Goal: Information Seeking & Learning: Learn about a topic

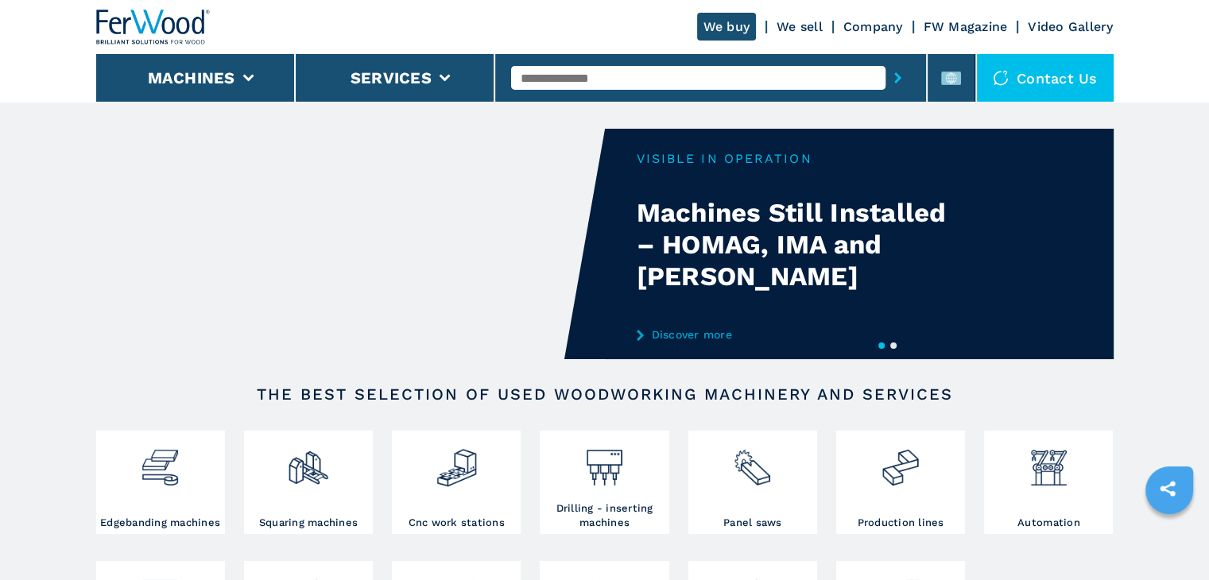
click at [572, 80] on input "text" at bounding box center [698, 78] width 374 height 24
paste input "******"
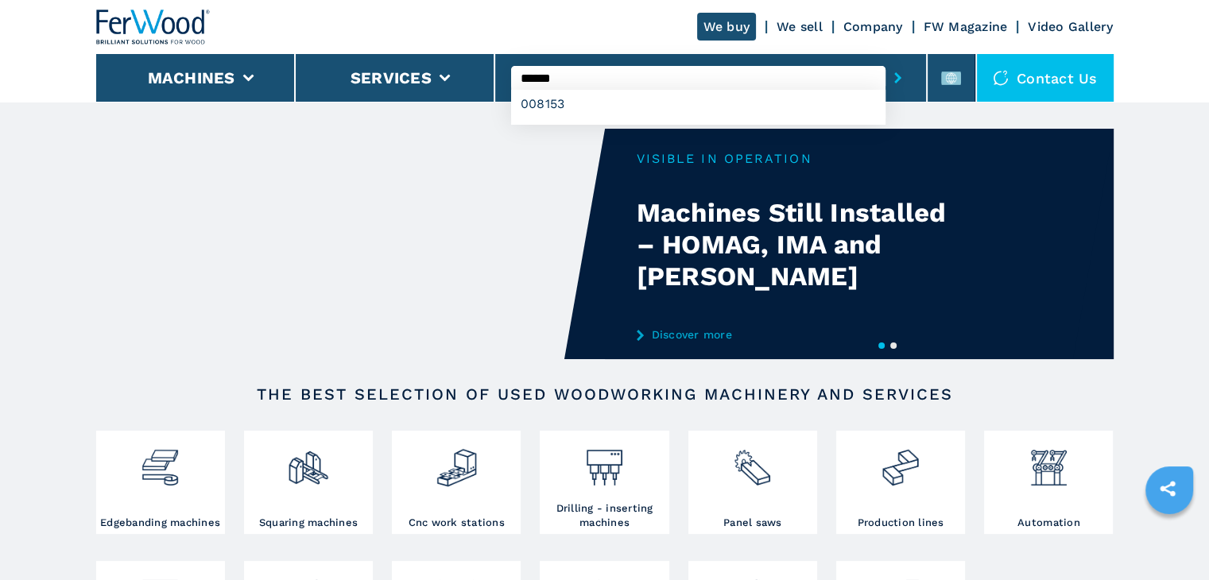
type input "******"
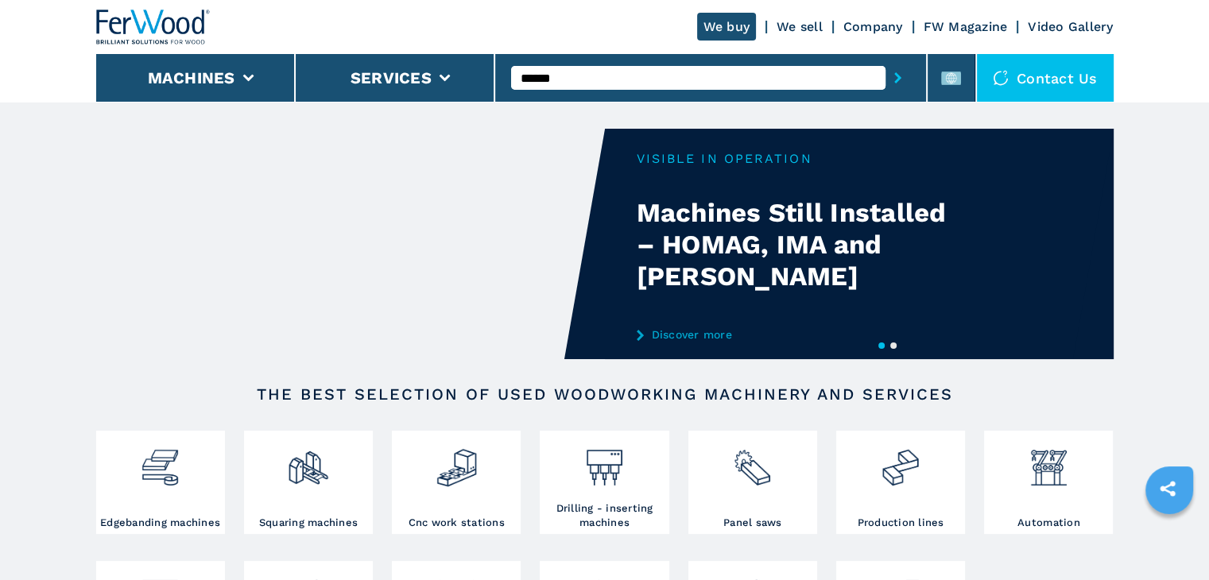
click at [900, 85] on button "submit-button" at bounding box center [898, 78] width 25 height 37
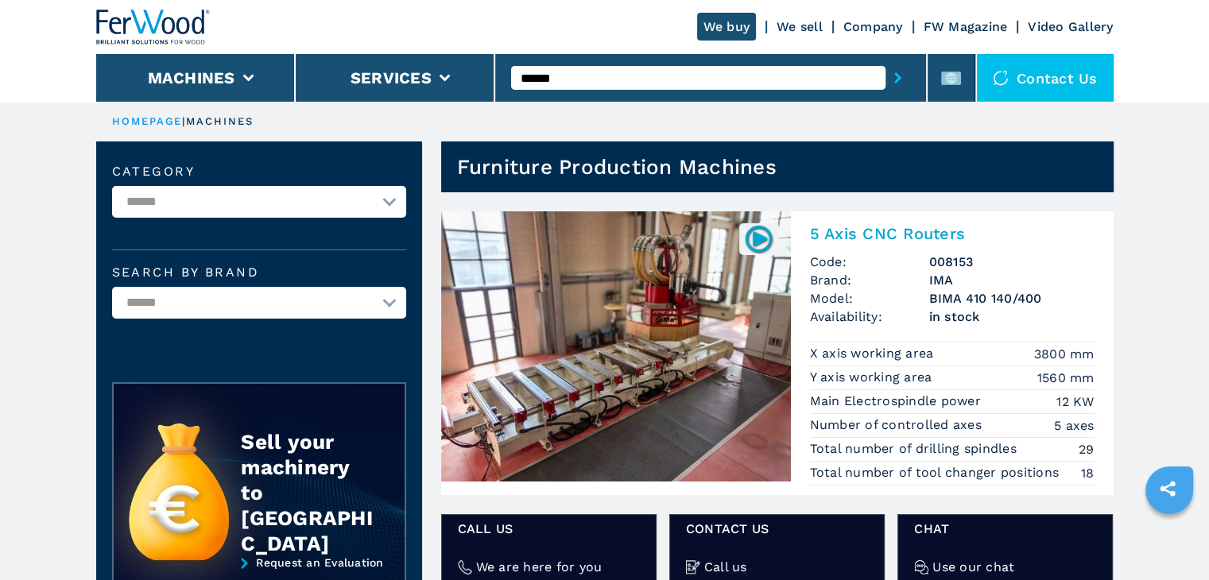
click at [916, 238] on h2 "5 Axis CNC Routers" at bounding box center [952, 233] width 285 height 19
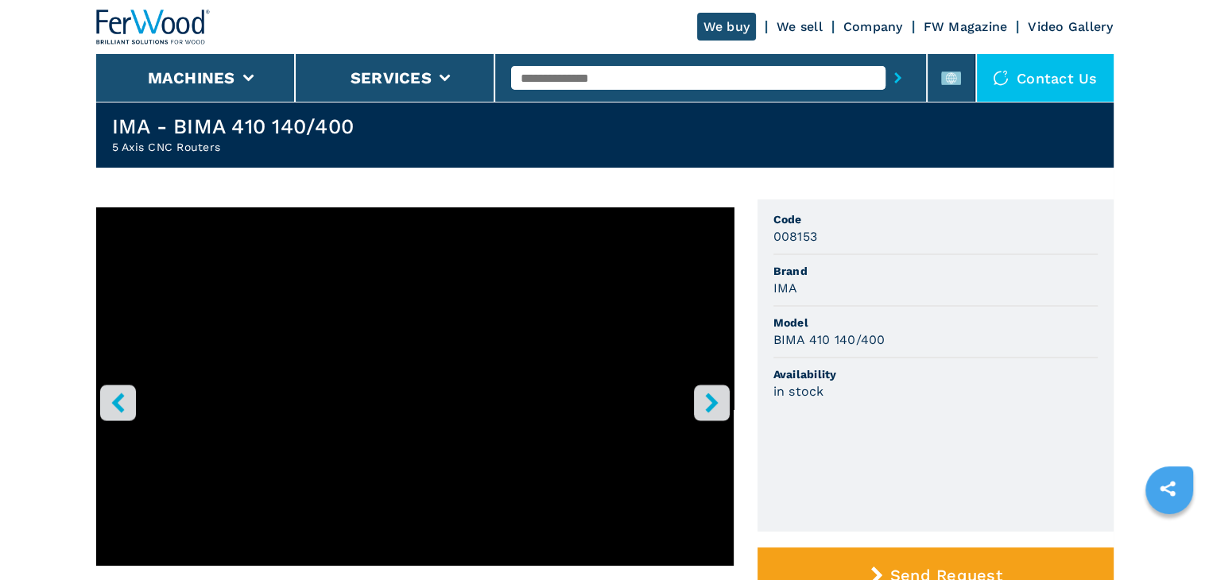
scroll to position [79, 0]
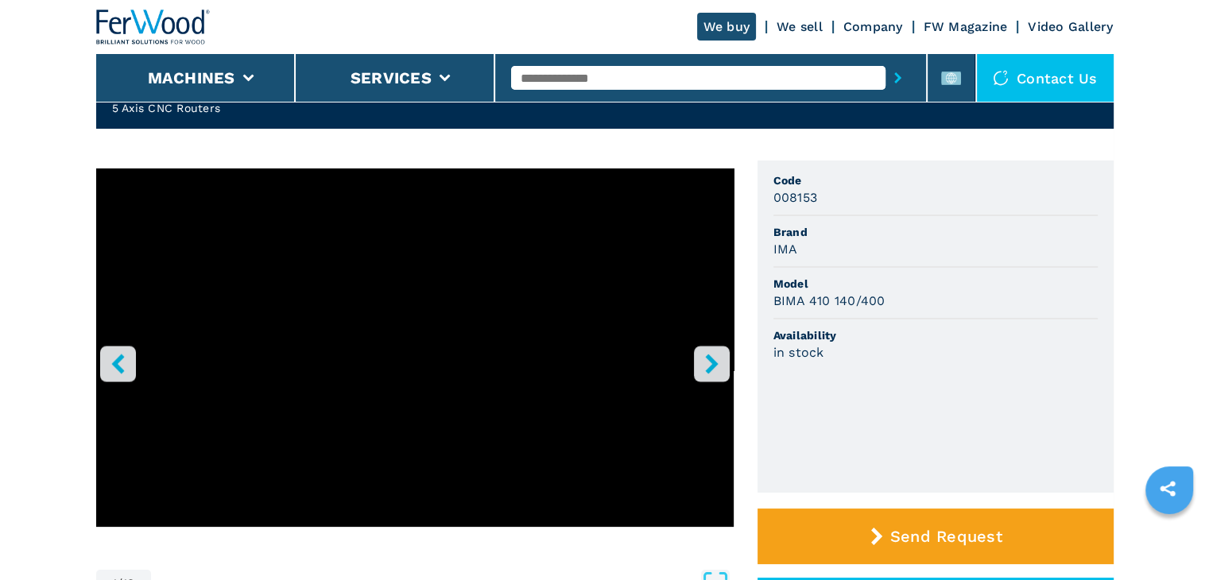
click at [785, 198] on h3 "008153" at bounding box center [795, 197] width 45 height 18
click at [785, 201] on h3 "008153" at bounding box center [795, 197] width 45 height 18
click at [788, 200] on h3 "008153" at bounding box center [795, 197] width 45 height 18
copy h3 "008153"
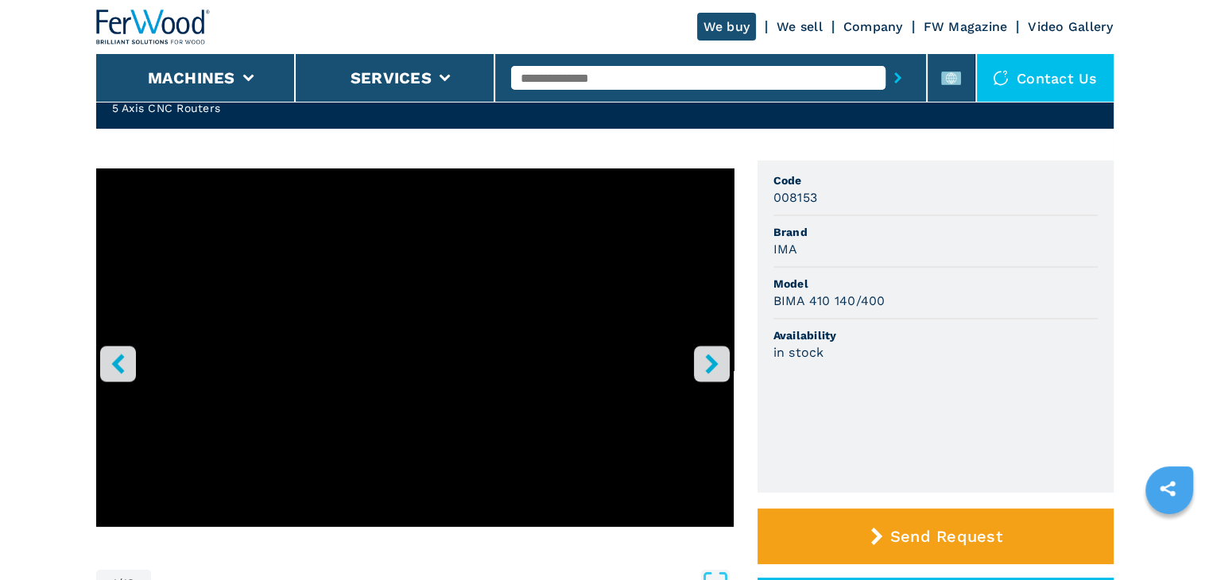
click at [866, 228] on span "Brand" at bounding box center [935, 232] width 324 height 16
drag, startPoint x: 773, startPoint y: 251, endPoint x: 808, endPoint y: 243, distance: 35.1
click at [808, 243] on div "IMA" at bounding box center [935, 249] width 324 height 18
copy h3 "IMA"
drag, startPoint x: 884, startPoint y: 303, endPoint x: 754, endPoint y: 297, distance: 130.5
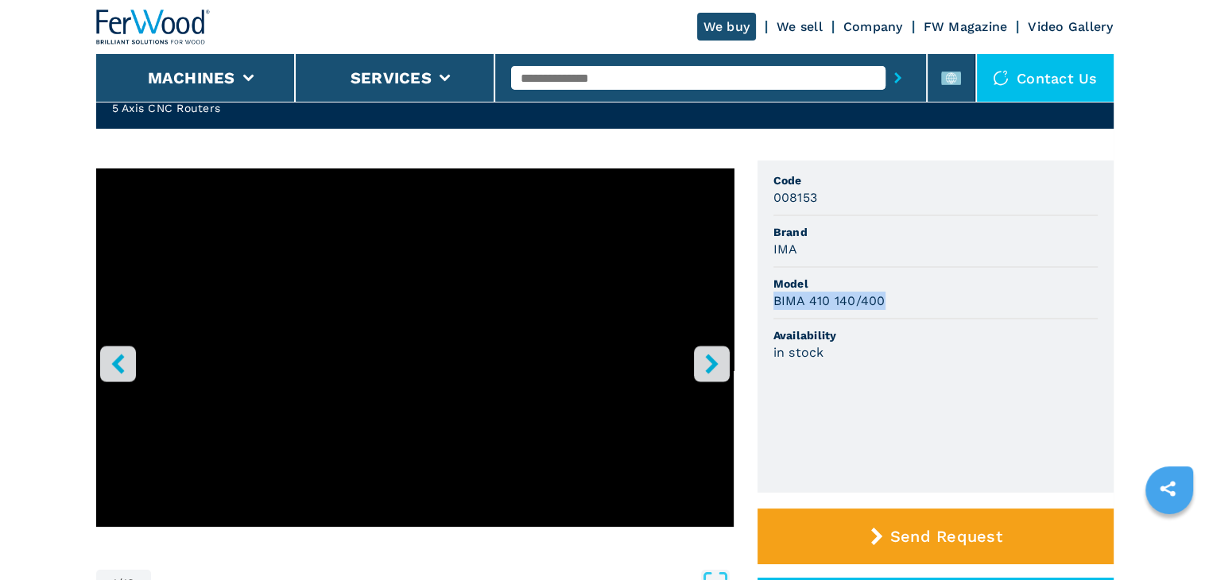
click at [754, 297] on div "1 / 13 Unit Measure ****** ******** Code 008153 Brand IMA Model BIMA 410 140/40…" at bounding box center [605, 439] width 1018 height 557
copy h3 "BIMA 410 140/400"
click at [917, 300] on div "BIMA 410 140/400" at bounding box center [935, 301] width 324 height 18
click at [946, 331] on span "Availability" at bounding box center [935, 336] width 324 height 16
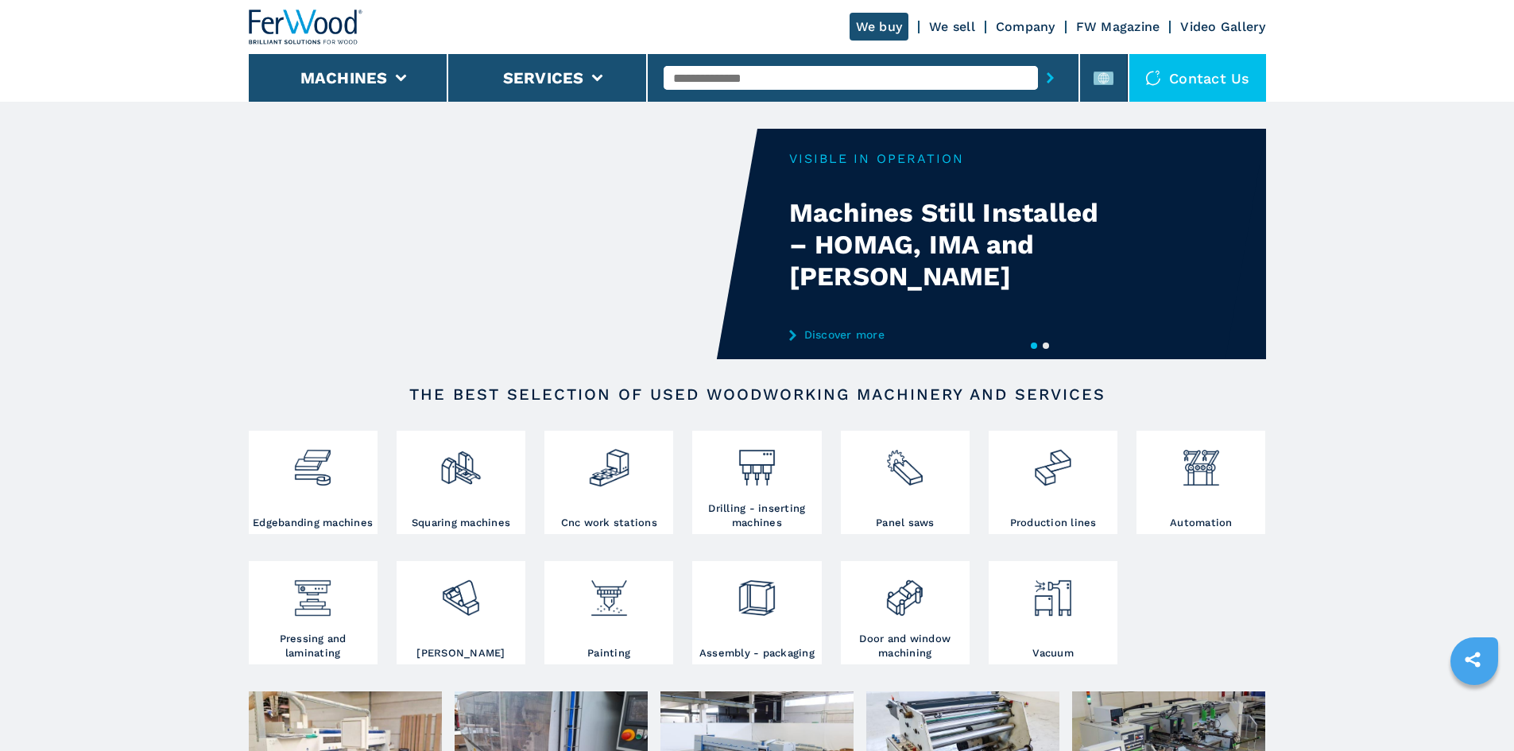
click at [844, 83] on input "text" at bounding box center [851, 78] width 374 height 24
paste input "******"
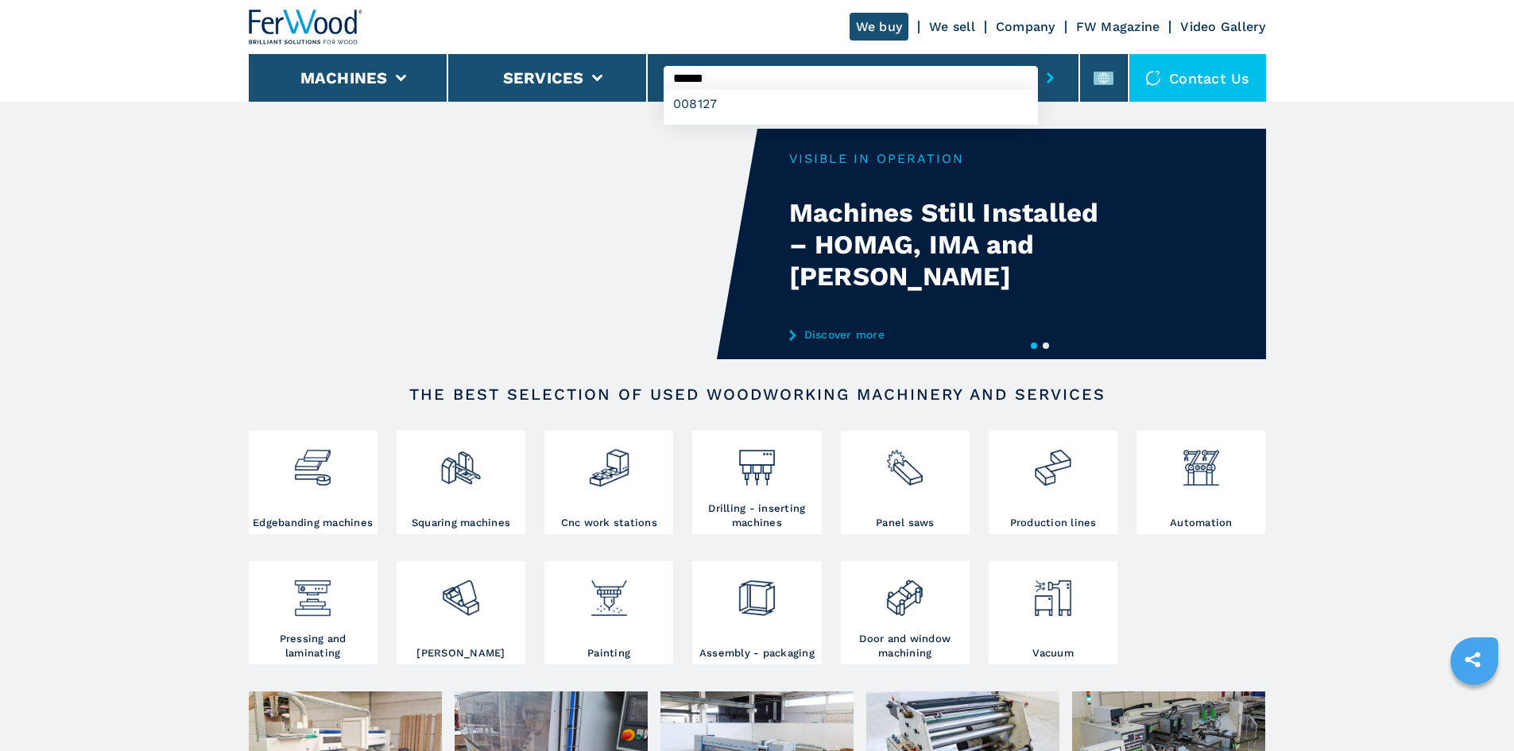
type input "******"
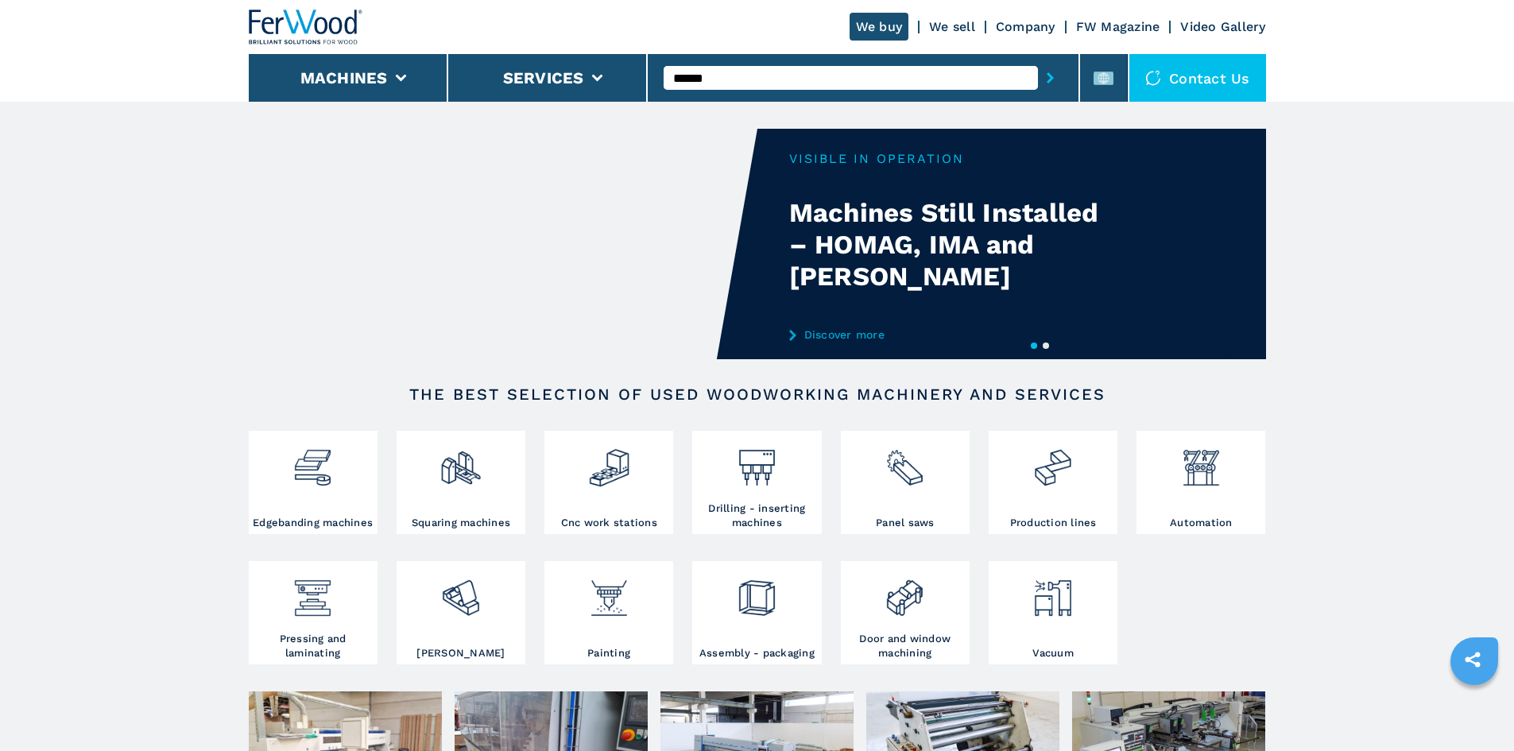
click at [1043, 86] on button "submit-button" at bounding box center [1050, 78] width 25 height 37
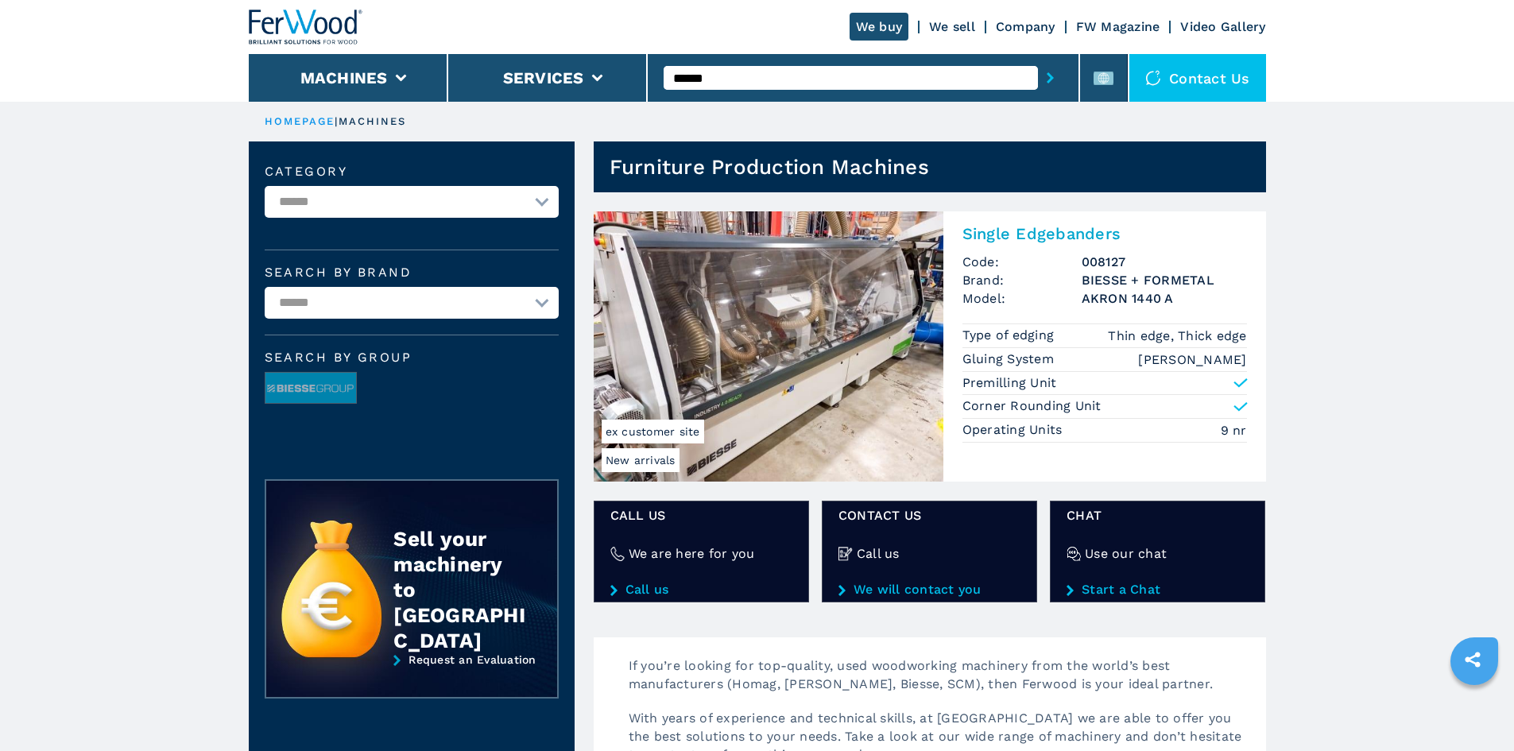
click at [1028, 227] on h2 "Single Edgebanders" at bounding box center [1105, 233] width 285 height 19
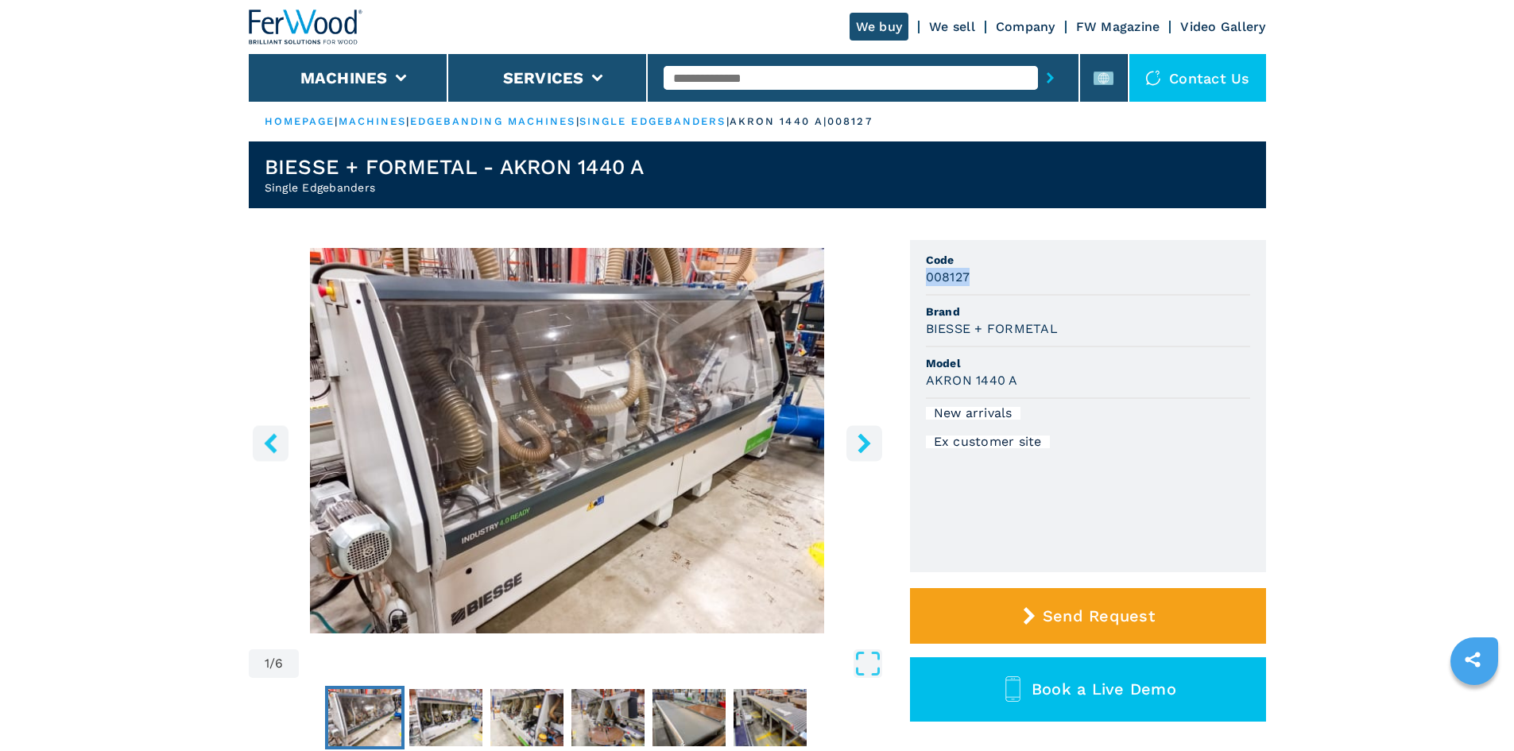
drag, startPoint x: 925, startPoint y: 277, endPoint x: 993, endPoint y: 273, distance: 67.6
click at [993, 273] on div "008127" at bounding box center [1088, 277] width 324 height 18
copy h3 "008127"
click at [983, 281] on div "008127" at bounding box center [1088, 277] width 324 height 18
drag, startPoint x: 1056, startPoint y: 329, endPoint x: 910, endPoint y: 323, distance: 145.6
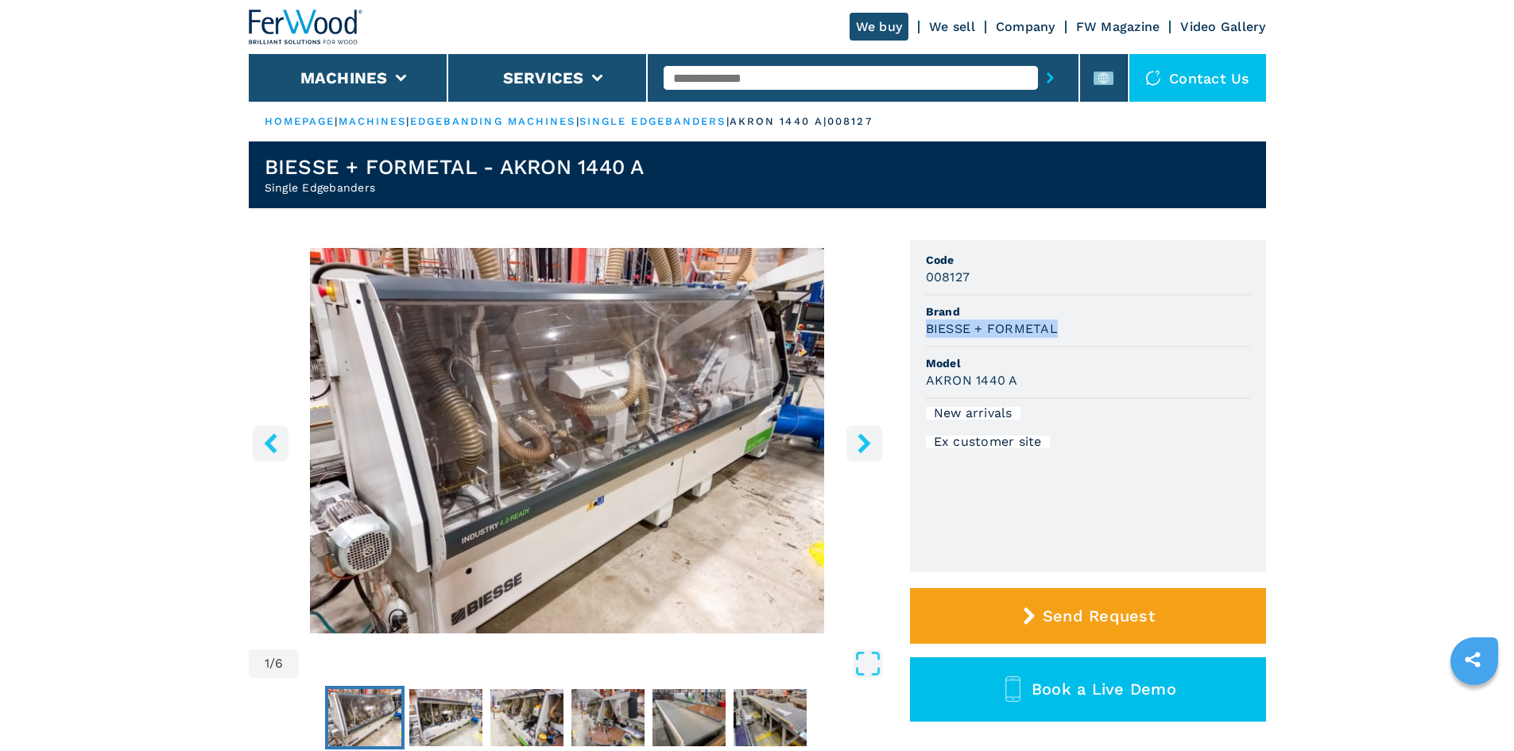
click at [910, 323] on ul "Code 008127 Brand BIESSE + FORMETAL Model AKRON 1440 A New arrivals Ex customer…" at bounding box center [1088, 406] width 356 height 332
click at [1121, 371] on div "AKRON 1440 A" at bounding box center [1088, 380] width 324 height 18
drag, startPoint x: 1016, startPoint y: 379, endPoint x: 904, endPoint y: 386, distance: 112.3
click at [904, 386] on div "1 / 6 Unit Measure ****** ******** Code 008127 Brand BIESSE + FORMETAL Model AK…" at bounding box center [758, 518] width 1018 height 557
click at [1028, 383] on div "AKRON 1440 A" at bounding box center [1088, 380] width 324 height 18
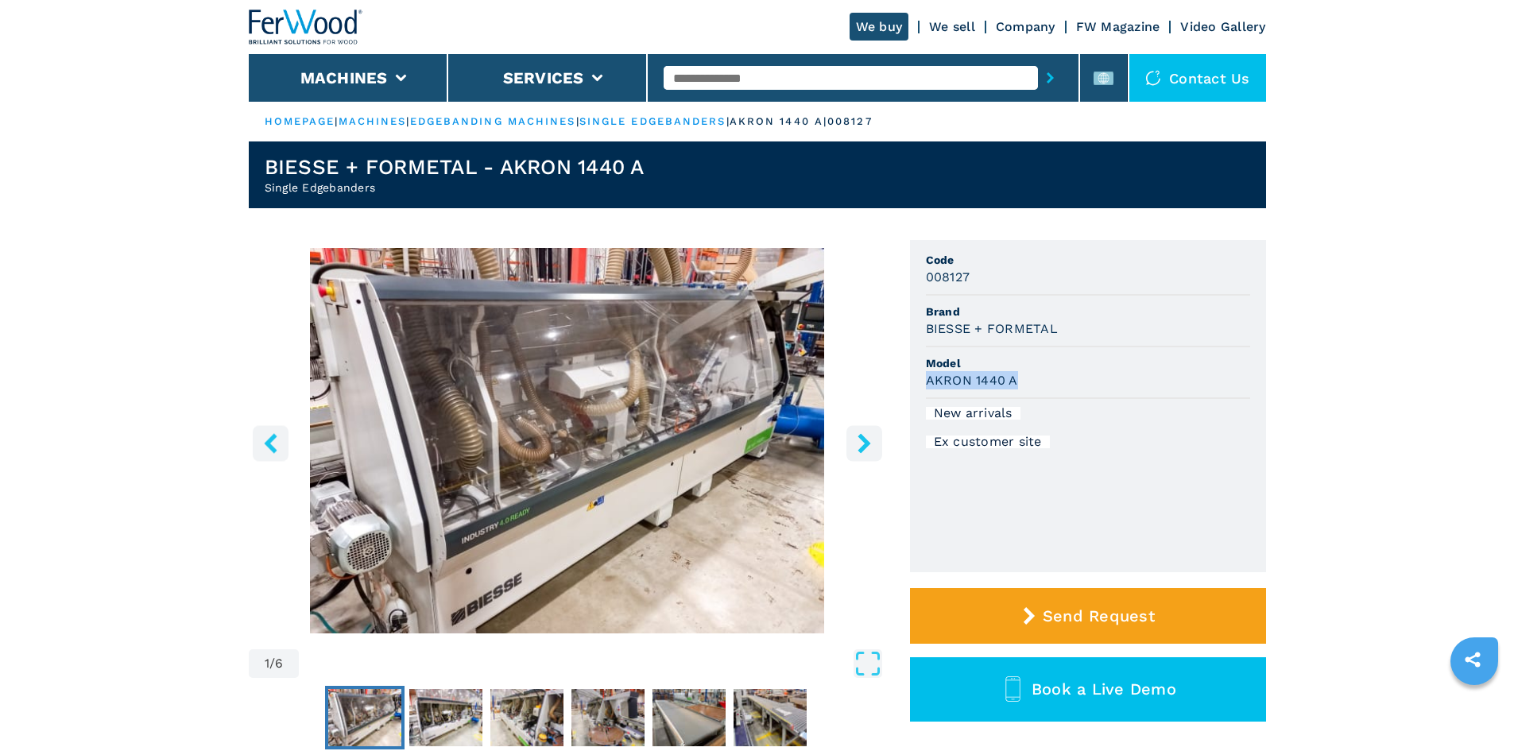
click at [1032, 379] on div "AKRON 1440 A" at bounding box center [1088, 380] width 324 height 18
drag, startPoint x: 1024, startPoint y: 382, endPoint x: 926, endPoint y: 382, distance: 97.8
click at [926, 382] on div "AKRON 1440 A" at bounding box center [1088, 380] width 324 height 18
copy h3 "AKRON 1440 A"
click at [1075, 397] on li "Model AKRON 1440 A" at bounding box center [1088, 373] width 324 height 52
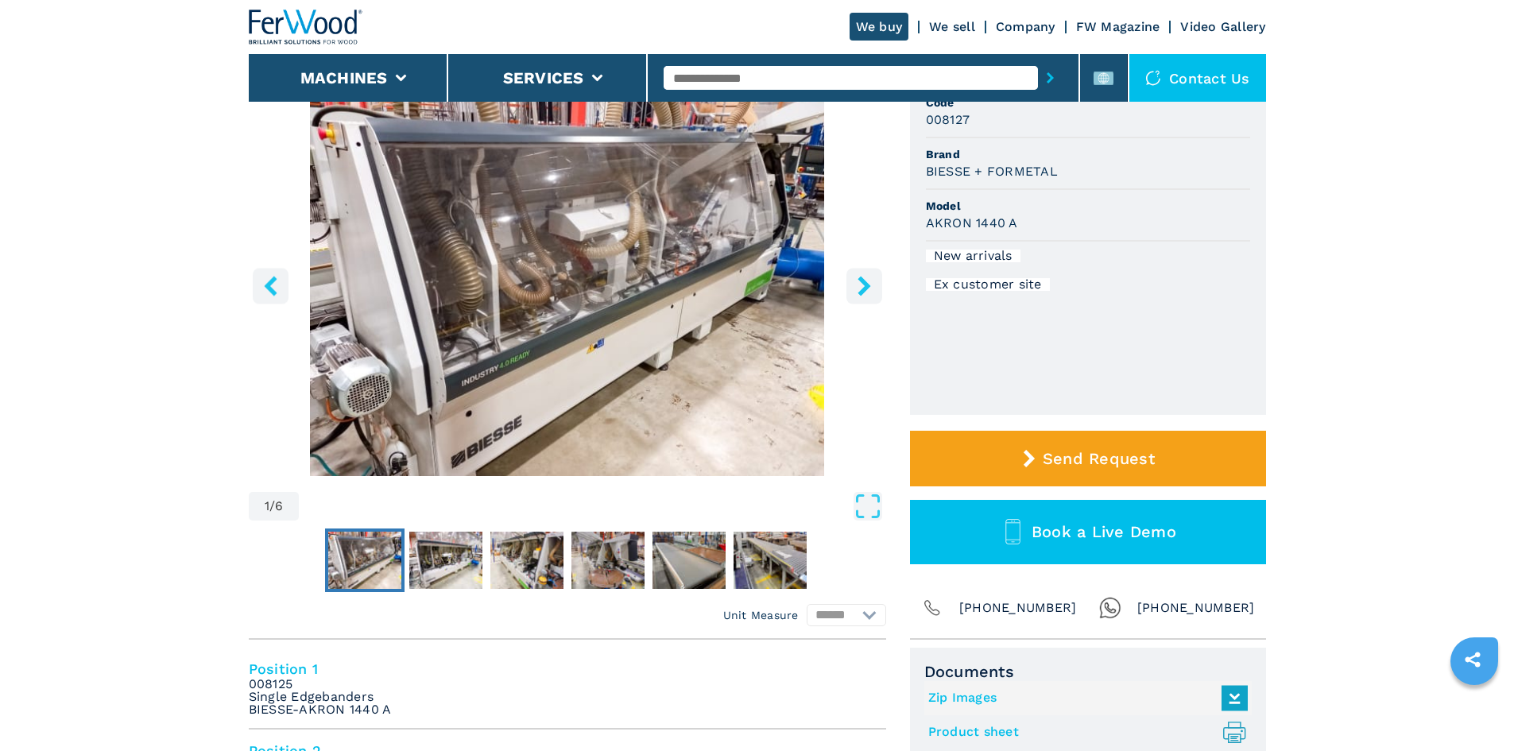
scroll to position [318, 0]
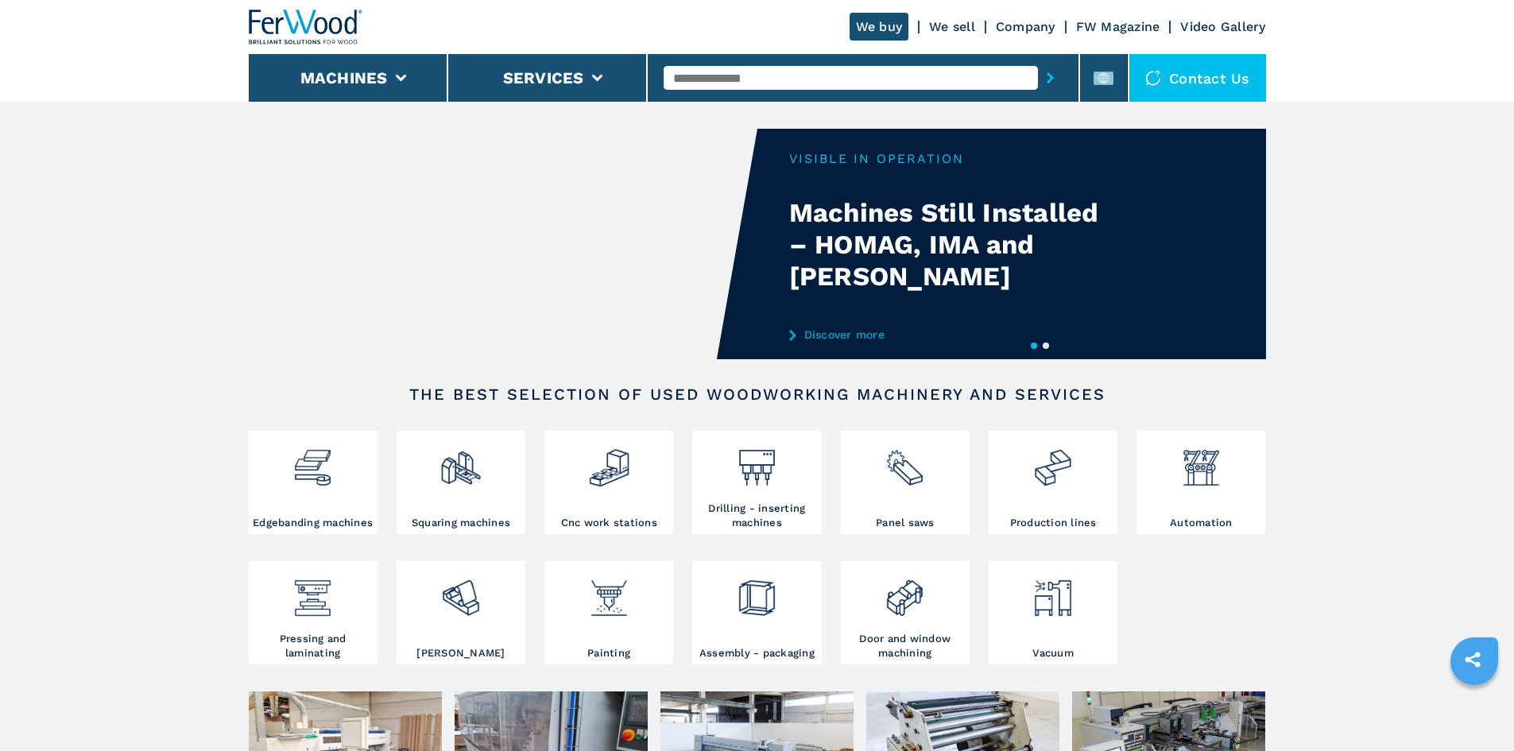
drag, startPoint x: 748, startPoint y: 55, endPoint x: 739, endPoint y: 70, distance: 17.5
click at [743, 64] on div at bounding box center [863, 78] width 399 height 37
click at [736, 73] on input "text" at bounding box center [851, 78] width 374 height 24
paste input "******"
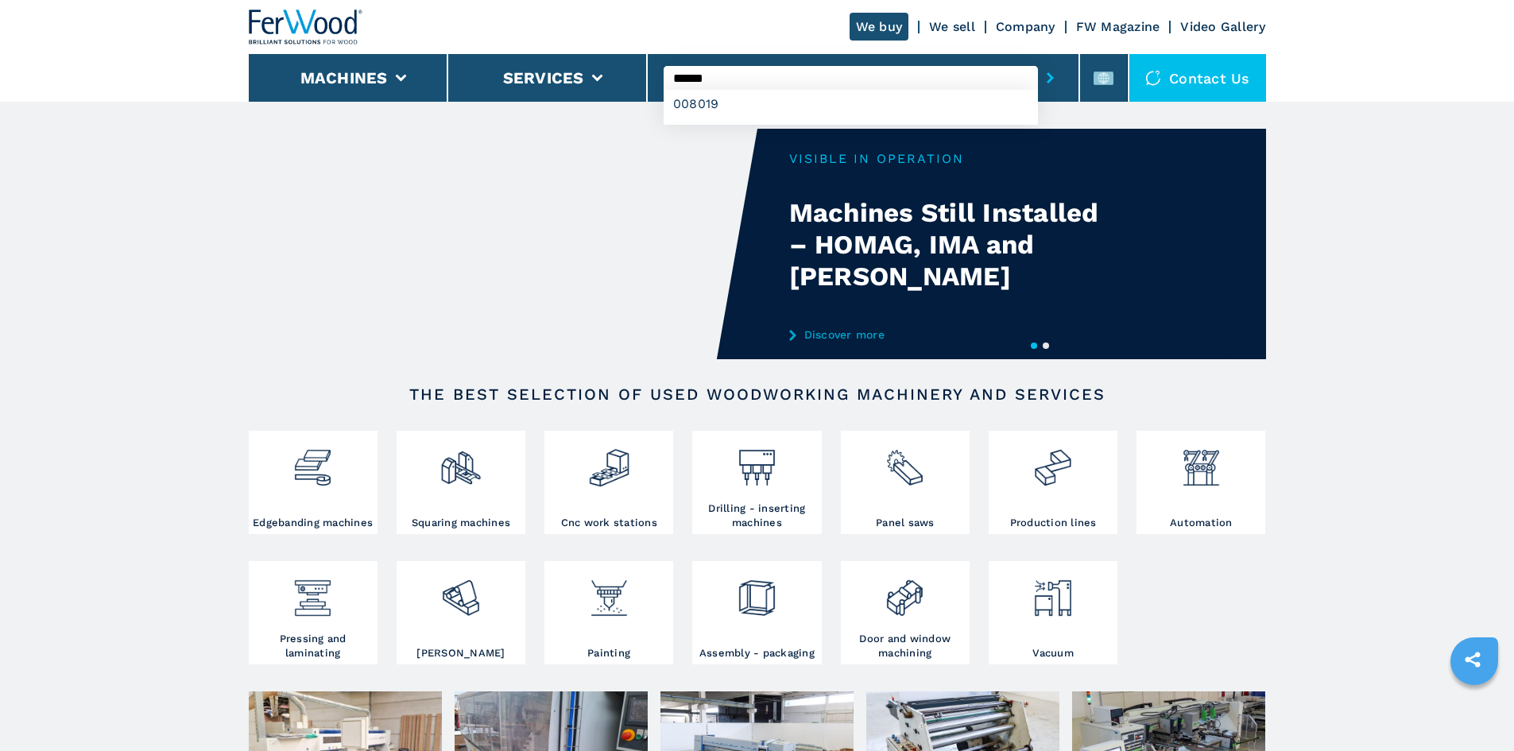
type input "******"
click at [1038, 83] on button "submit-button" at bounding box center [1050, 78] width 25 height 37
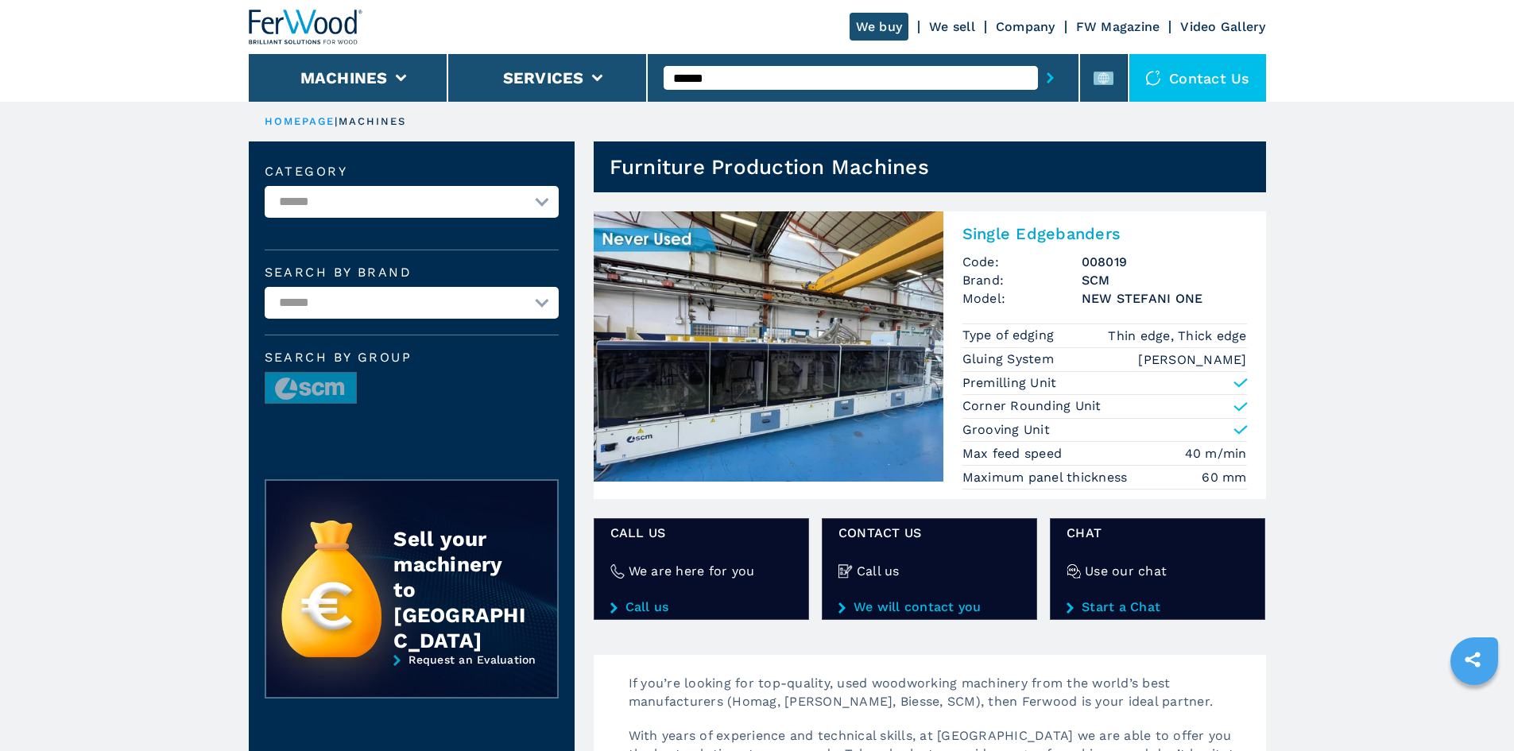
click at [1010, 232] on h2 "Single Edgebanders" at bounding box center [1105, 233] width 285 height 19
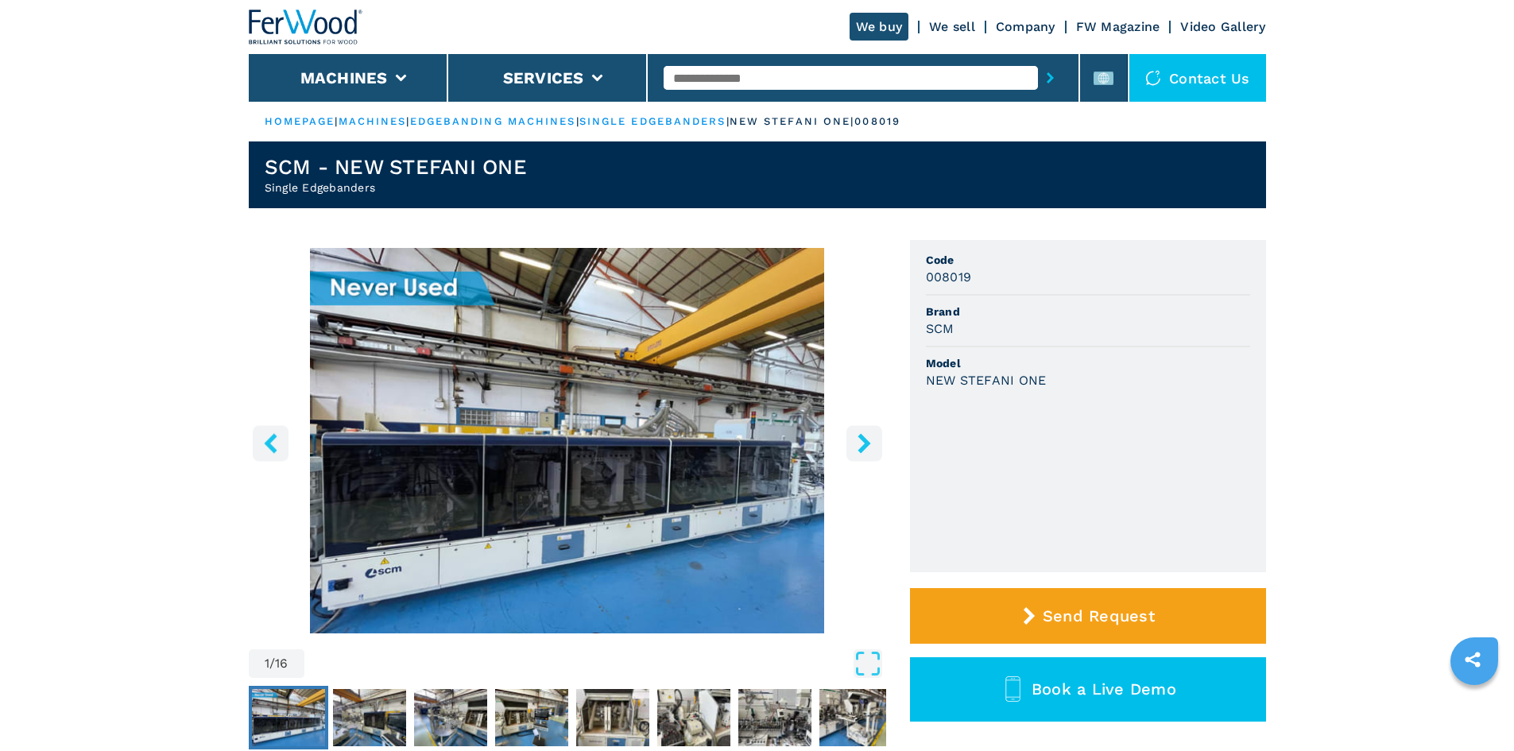
click at [965, 275] on h3 "008019" at bounding box center [949, 277] width 46 height 18
drag, startPoint x: 970, startPoint y: 276, endPoint x: 890, endPoint y: 270, distance: 80.5
click at [890, 270] on div "1 / 16 Unit Measure ****** ******** Code 008019 Brand SCM Model NEW STEFANI ONE…" at bounding box center [758, 518] width 1018 height 557
drag, startPoint x: 1008, startPoint y: 297, endPoint x: 940, endPoint y: 274, distance: 71.9
click at [999, 296] on li "Brand SCM" at bounding box center [1088, 322] width 324 height 52
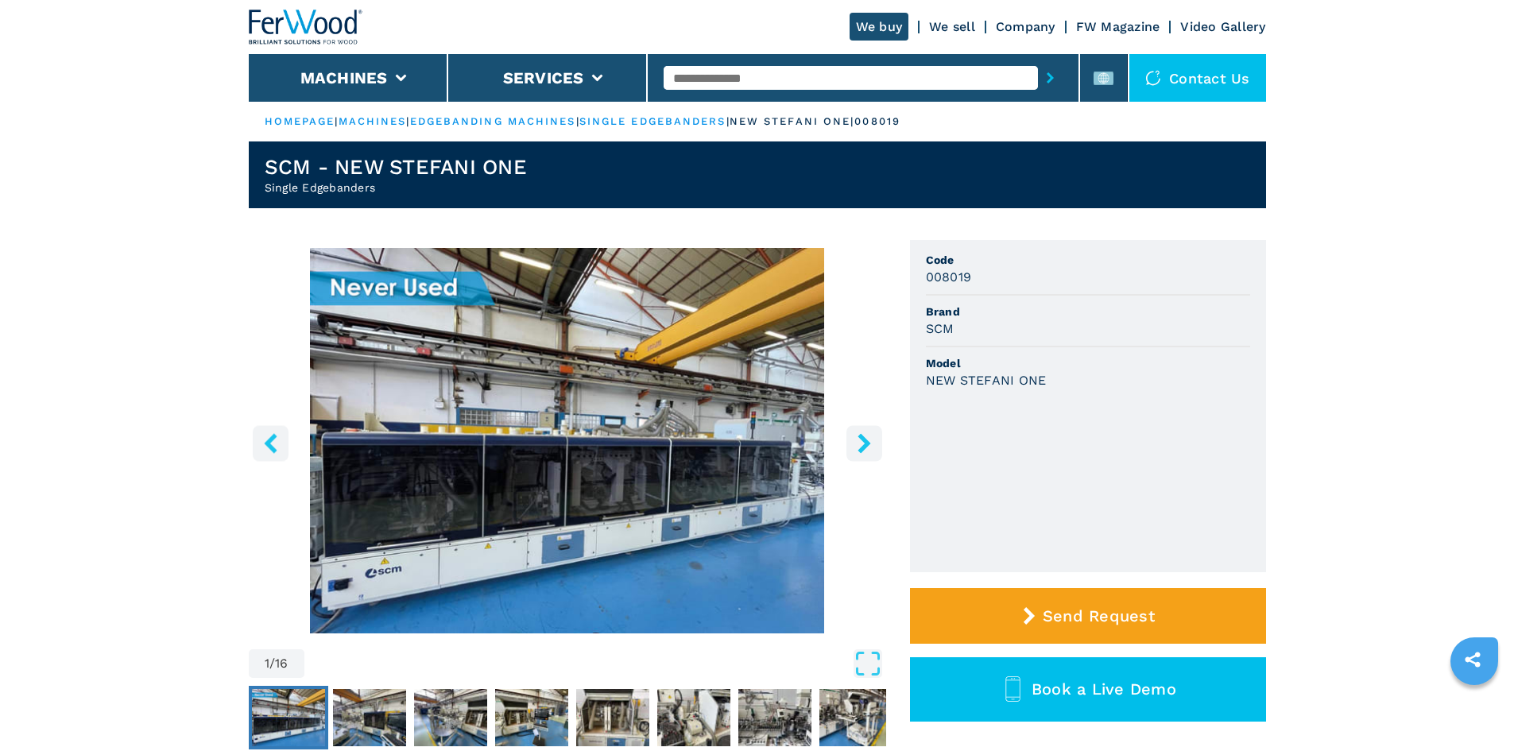
click at [940, 274] on h3 "008019" at bounding box center [949, 277] width 46 height 18
copy h3 "008019"
drag, startPoint x: 1023, startPoint y: 307, endPoint x: 1020, endPoint y: 299, distance: 8.6
click at [1021, 300] on li "Brand SCM" at bounding box center [1088, 322] width 324 height 52
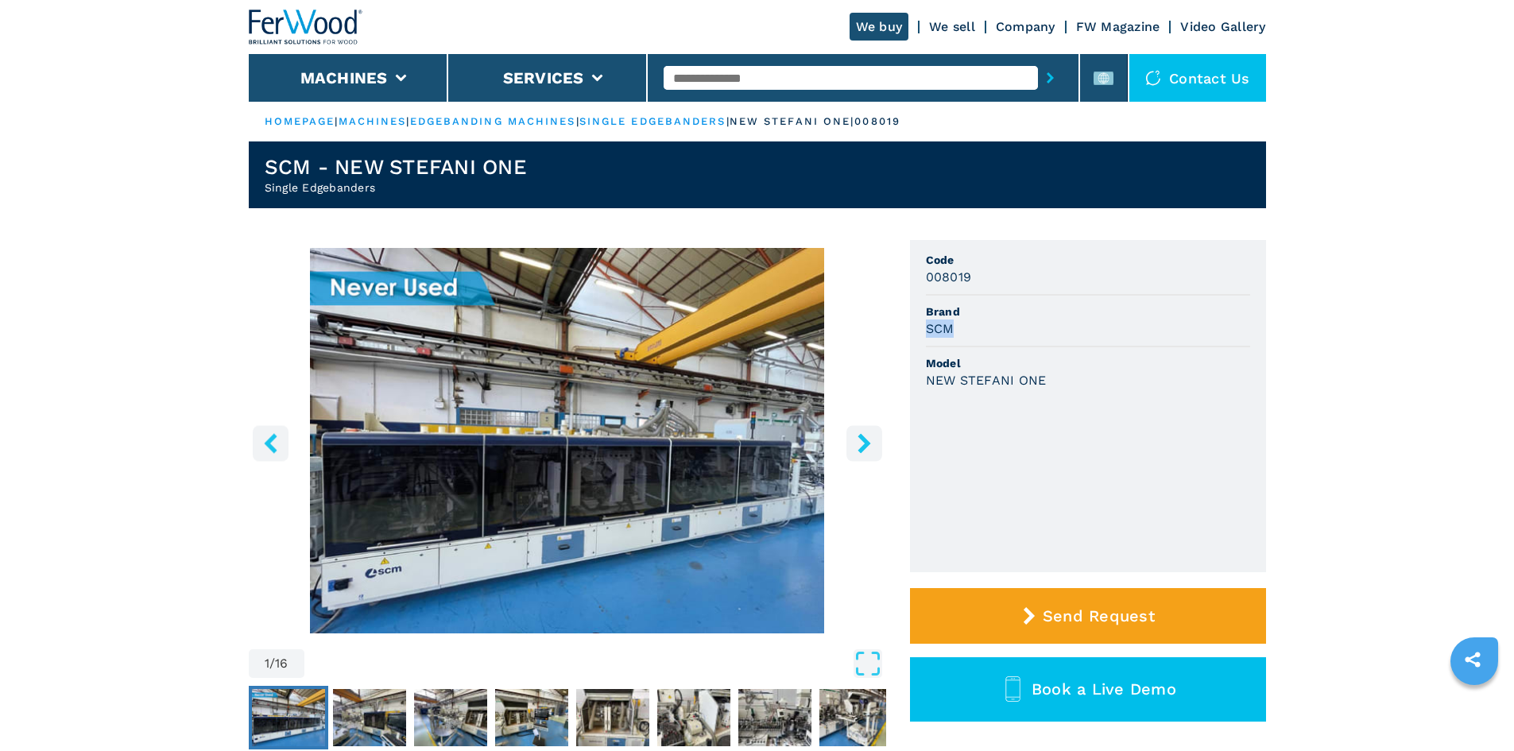
drag, startPoint x: 961, startPoint y: 327, endPoint x: 917, endPoint y: 332, distance: 44.1
click at [917, 332] on ul "Code 008019 Brand SCM Model NEW STEFANI ONE" at bounding box center [1088, 406] width 356 height 332
copy h3 "SCM"
drag, startPoint x: 974, startPoint y: 365, endPoint x: 1001, endPoint y: 366, distance: 27.1
click at [988, 362] on span "Model" at bounding box center [1088, 363] width 324 height 16
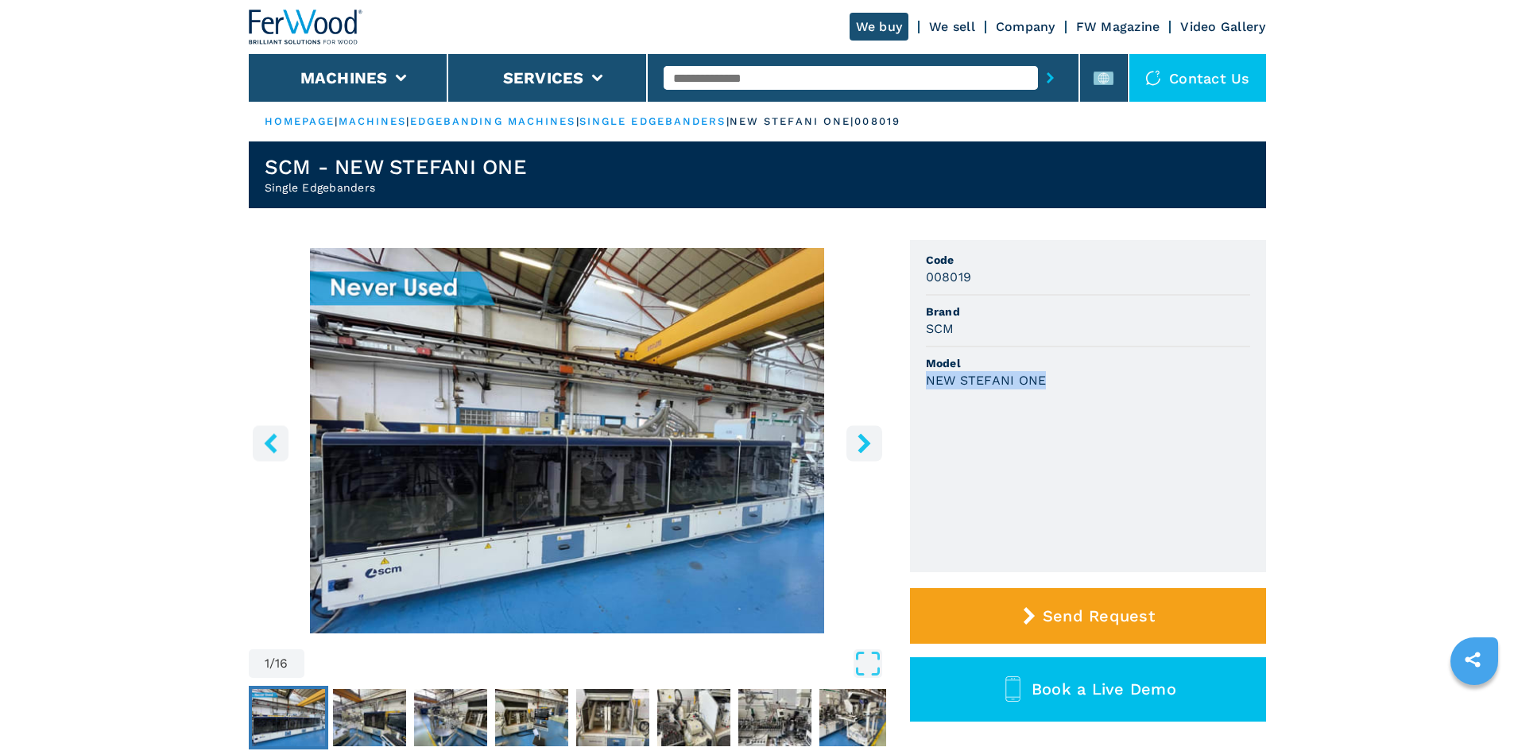
drag, startPoint x: 1048, startPoint y: 382, endPoint x: 928, endPoint y: 401, distance: 121.7
click at [928, 401] on ul "Code 008019 Brand SCM Model NEW STEFANI ONE" at bounding box center [1088, 406] width 356 height 332
copy h3 "NEW STEFANI ONE"
click at [1021, 413] on ul "Code 008019 Brand SCM Model NEW STEFANI ONE" at bounding box center [1088, 406] width 356 height 332
